Goal: Transaction & Acquisition: Purchase product/service

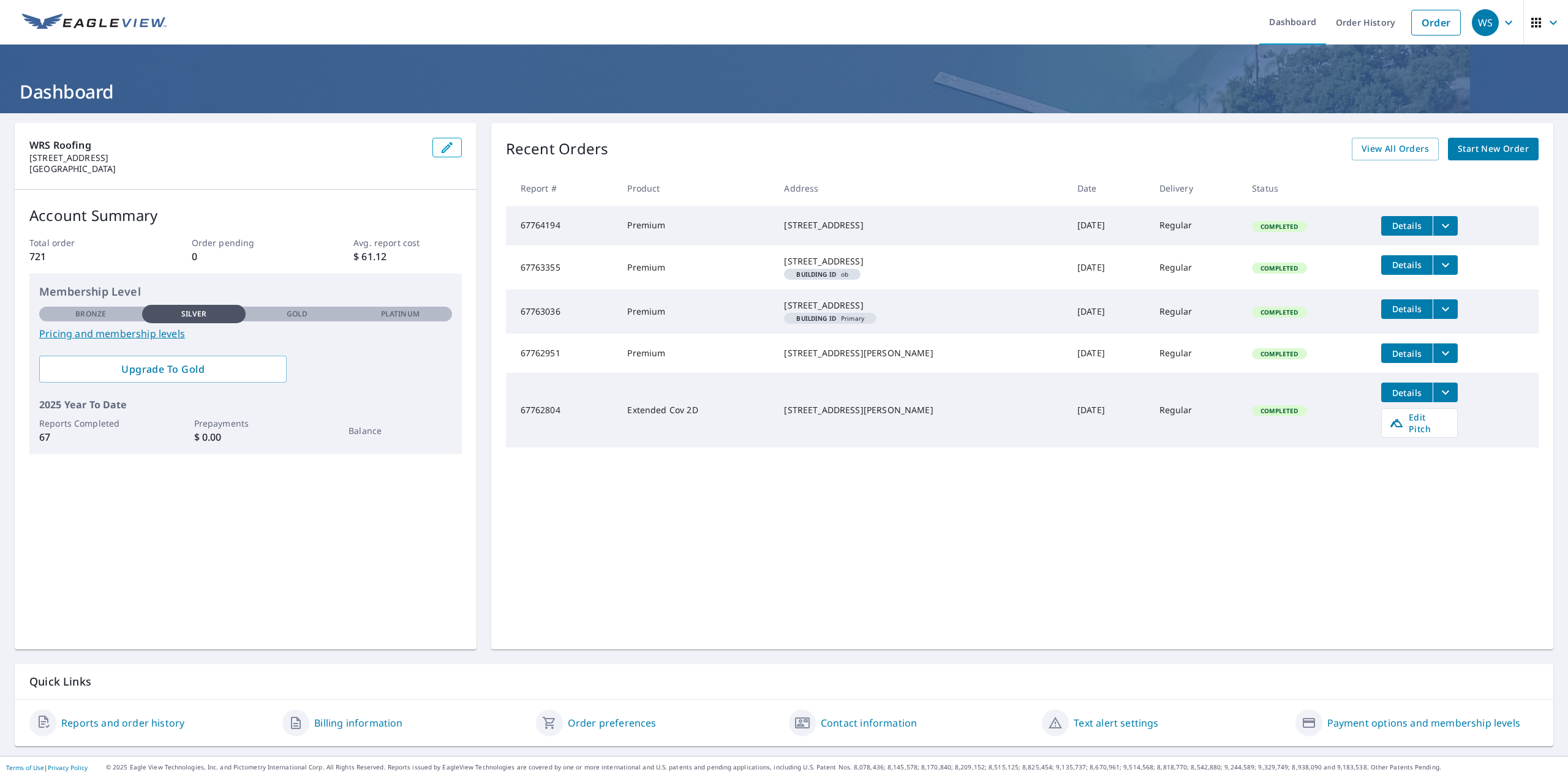
click at [1487, 145] on span "Start New Order" at bounding box center [1493, 149] width 71 height 15
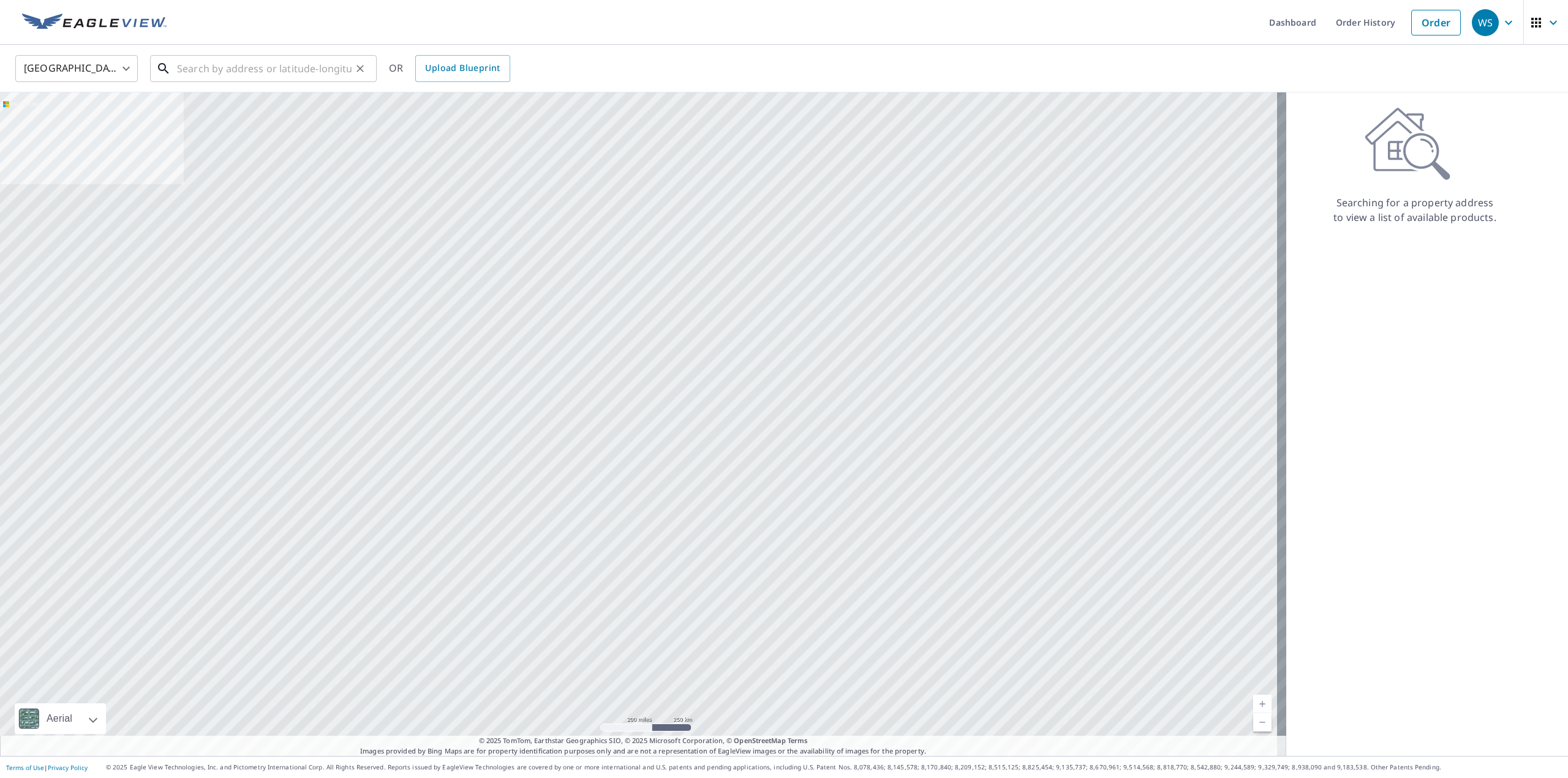
click at [207, 70] on input "text" at bounding box center [265, 69] width 175 height 34
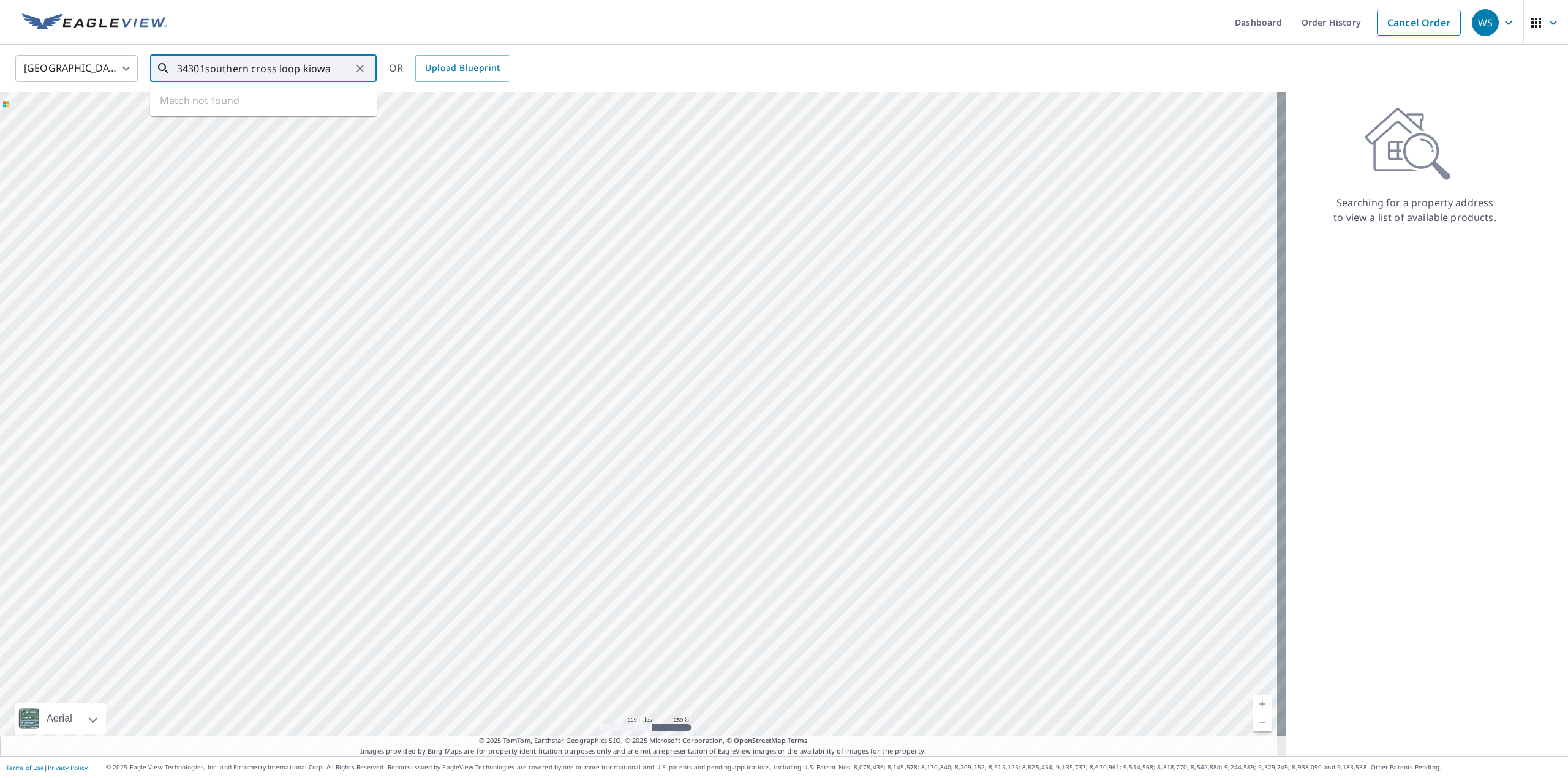
click at [204, 68] on input "34301southern cross loop kiowa" at bounding box center [265, 69] width 175 height 34
click at [229, 107] on span "[GEOGRAPHIC_DATA]" at bounding box center [271, 104] width 193 height 14
type input "[GEOGRAPHIC_DATA]"
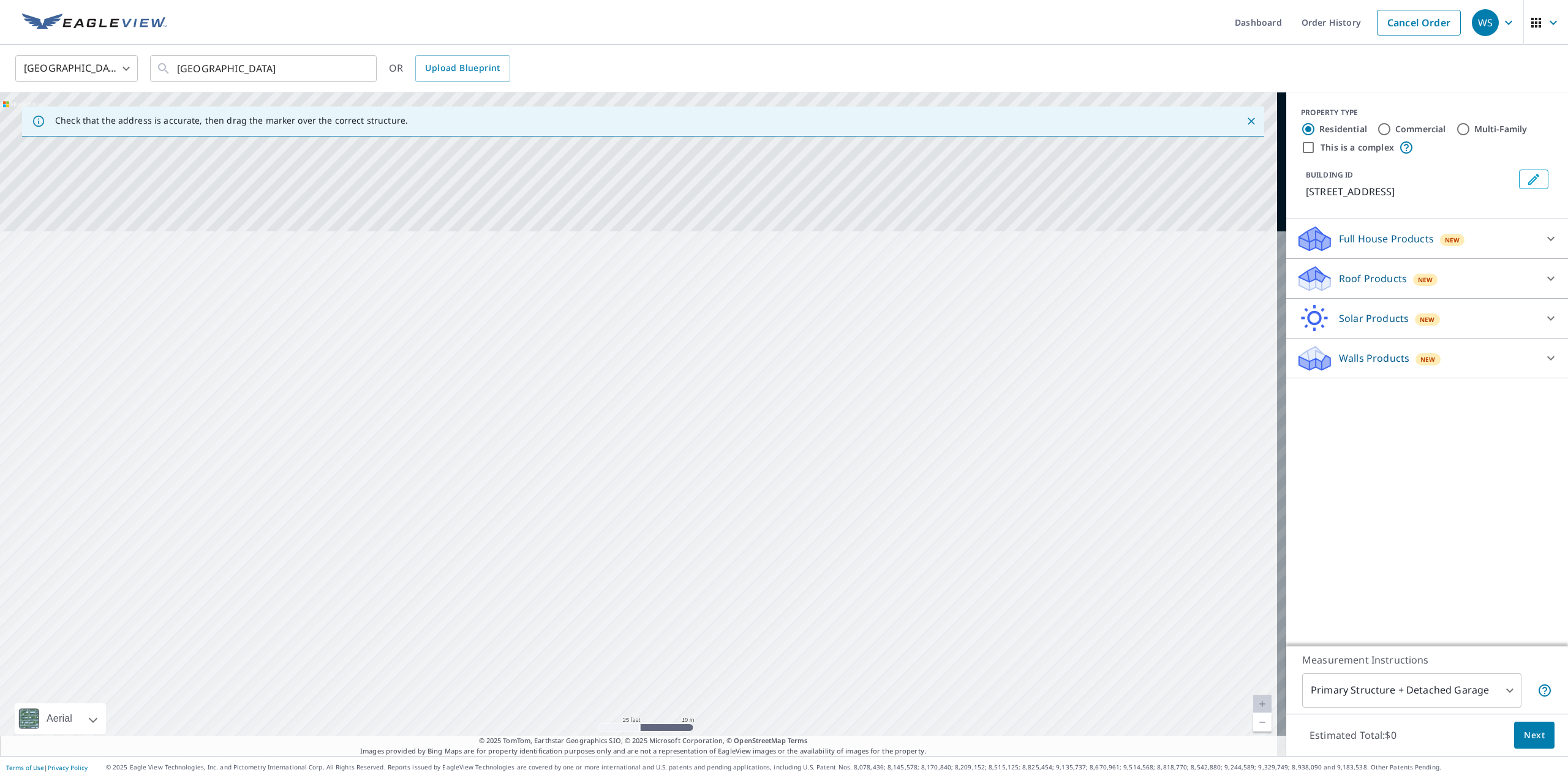
drag, startPoint x: 606, startPoint y: 340, endPoint x: 659, endPoint y: 541, distance: 207.9
click at [659, 541] on div "[GEOGRAPHIC_DATA]" at bounding box center [643, 424] width 1286 height 664
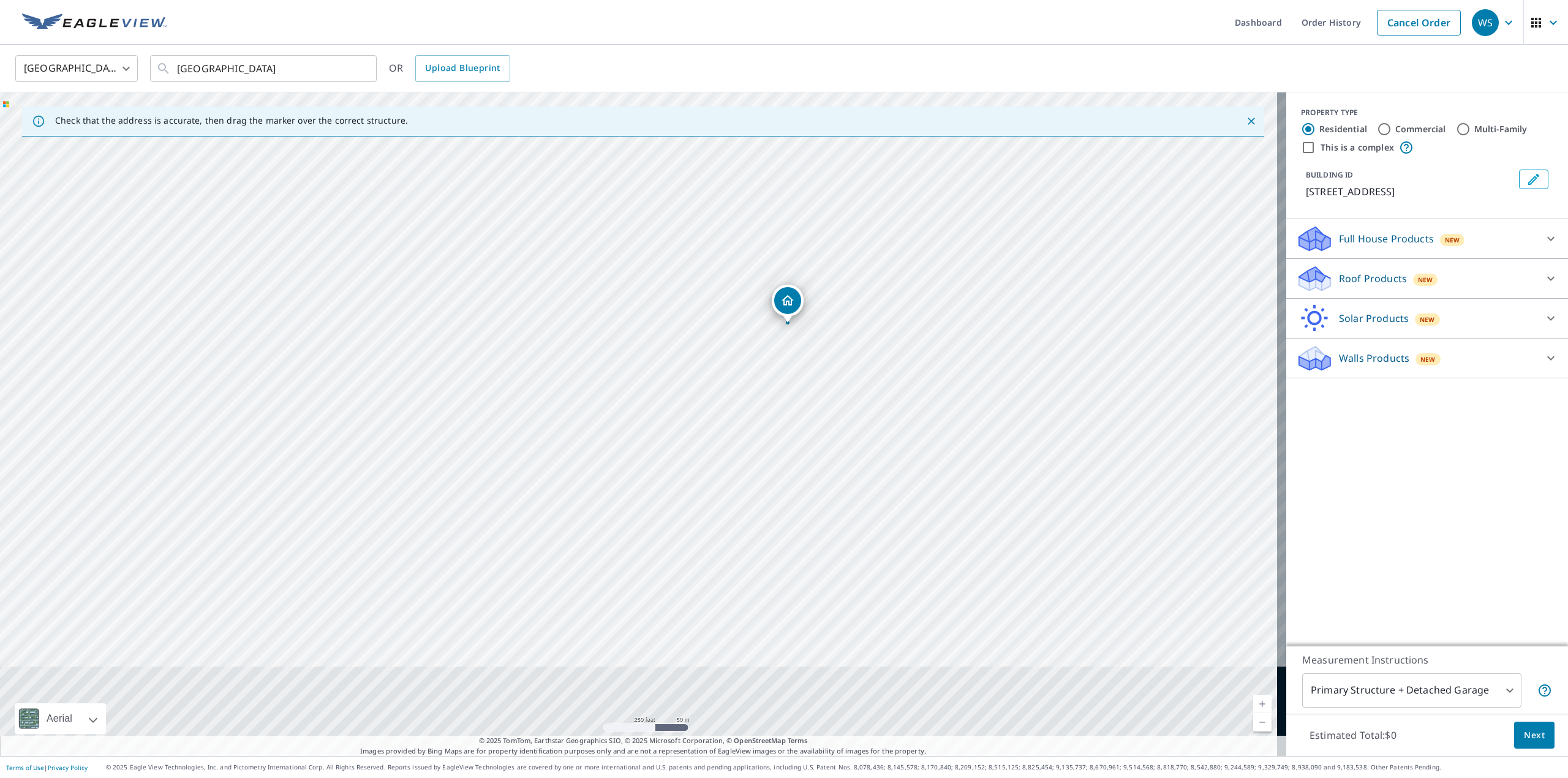
drag, startPoint x: 784, startPoint y: 484, endPoint x: 786, endPoint y: 455, distance: 29.1
click at [786, 455] on div "[GEOGRAPHIC_DATA]" at bounding box center [643, 424] width 1286 height 664
